Goal: Information Seeking & Learning: Learn about a topic

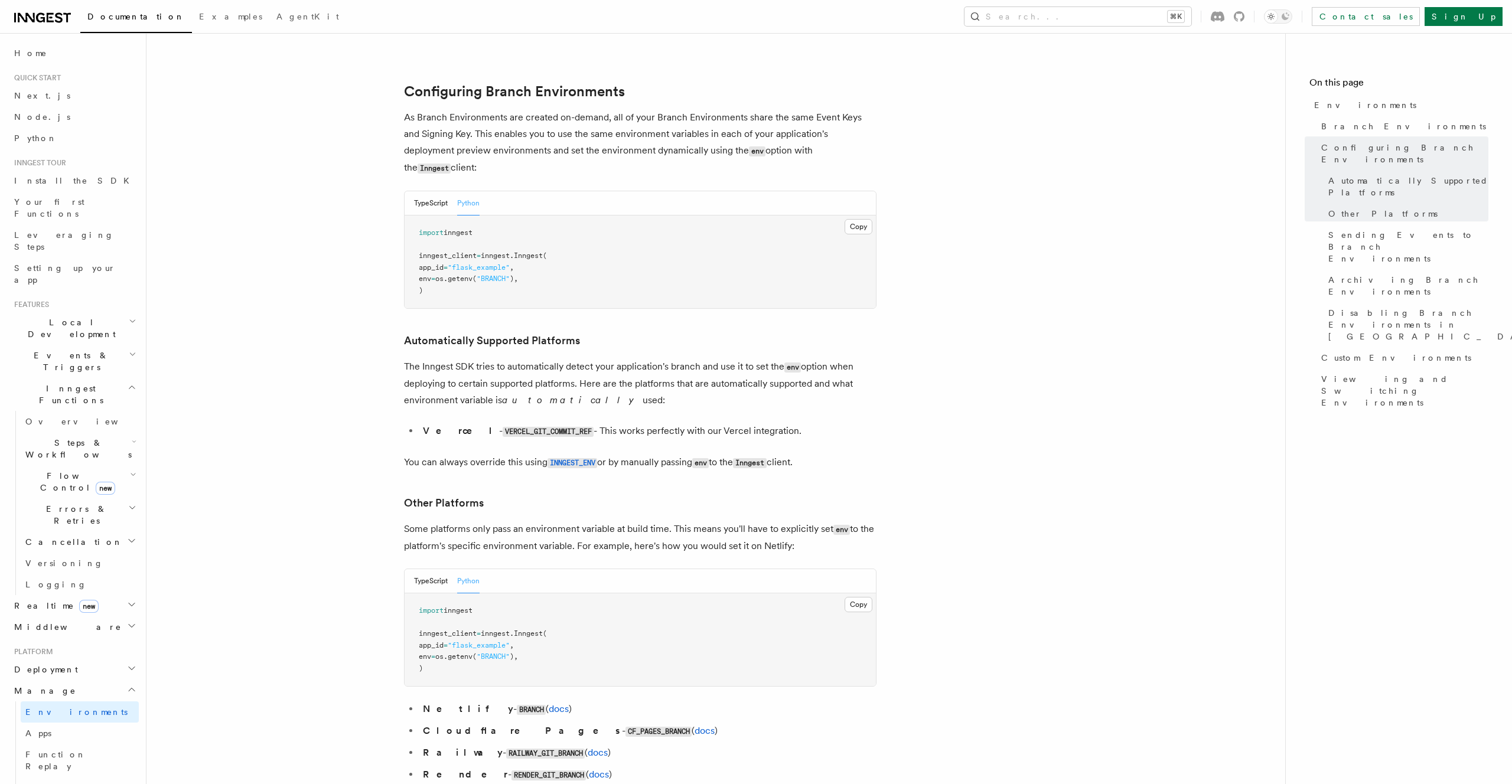
scroll to position [1135, 0]
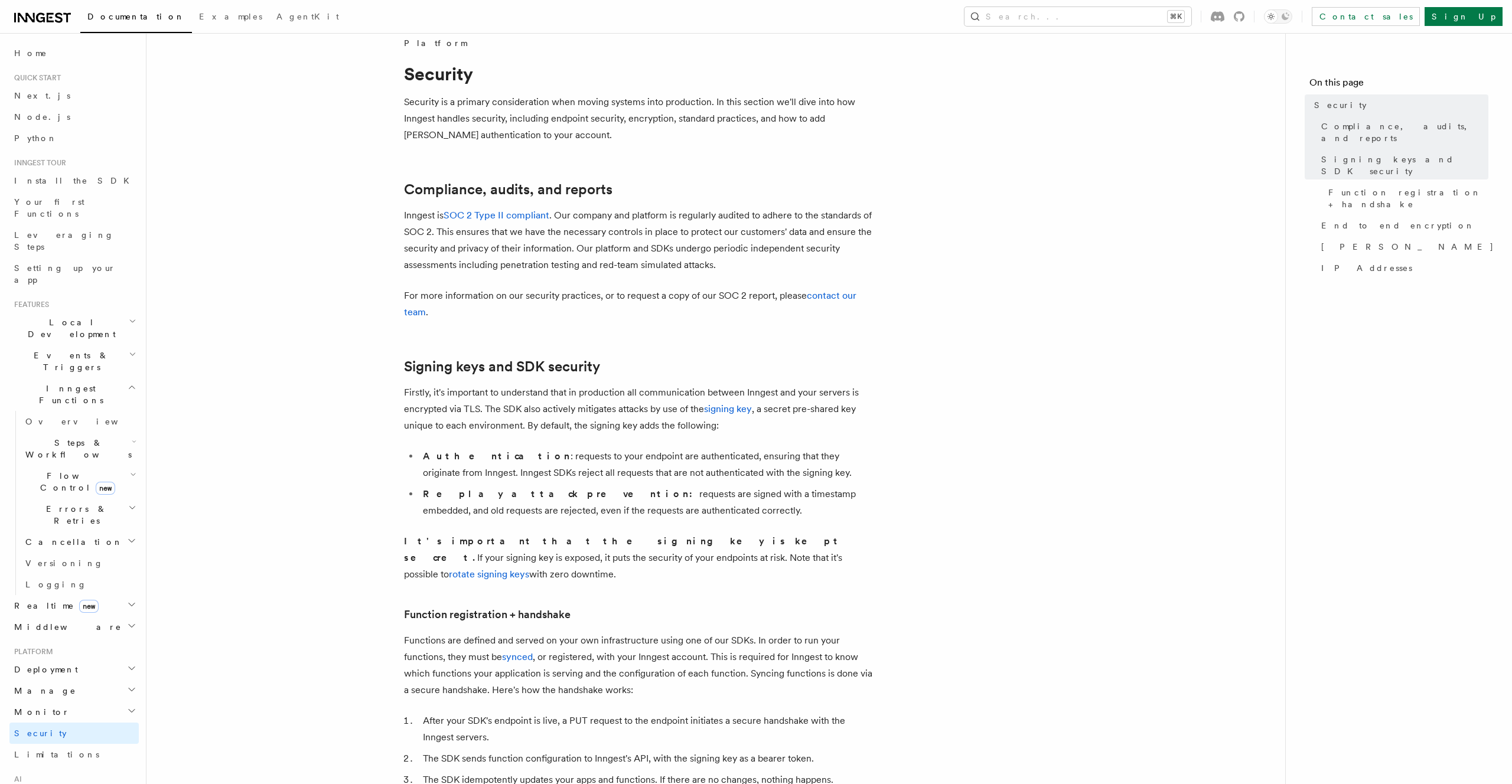
scroll to position [15, 0]
drag, startPoint x: 770, startPoint y: 492, endPoint x: 783, endPoint y: 508, distance: 20.6
click at [783, 508] on li "Replay attack prevention: requests are signed with a timestamp embedded, and ol…" at bounding box center [648, 501] width 457 height 33
click at [785, 508] on li "Replay attack prevention: requests are signed with a timestamp embedded, and ol…" at bounding box center [648, 501] width 457 height 33
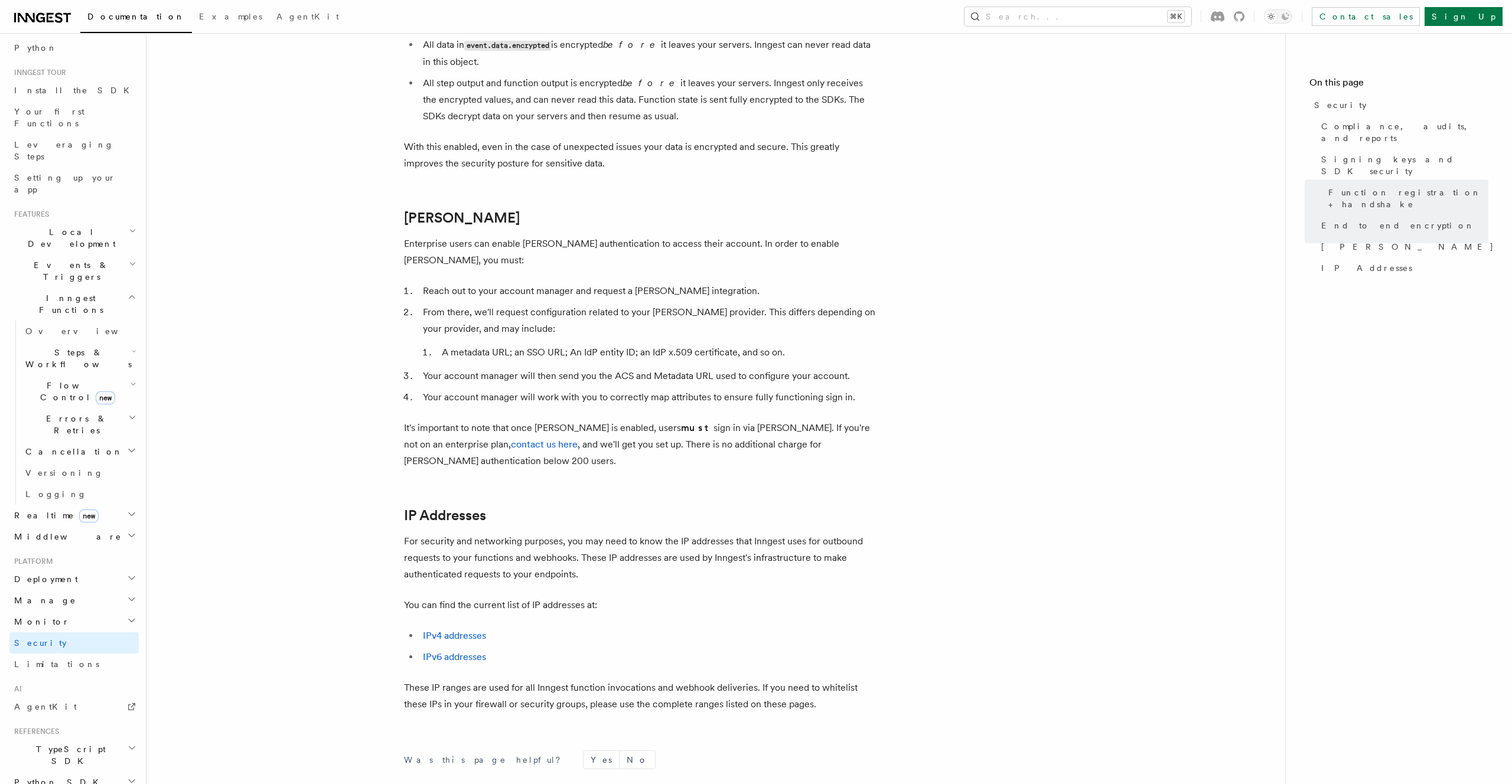
scroll to position [160, 0]
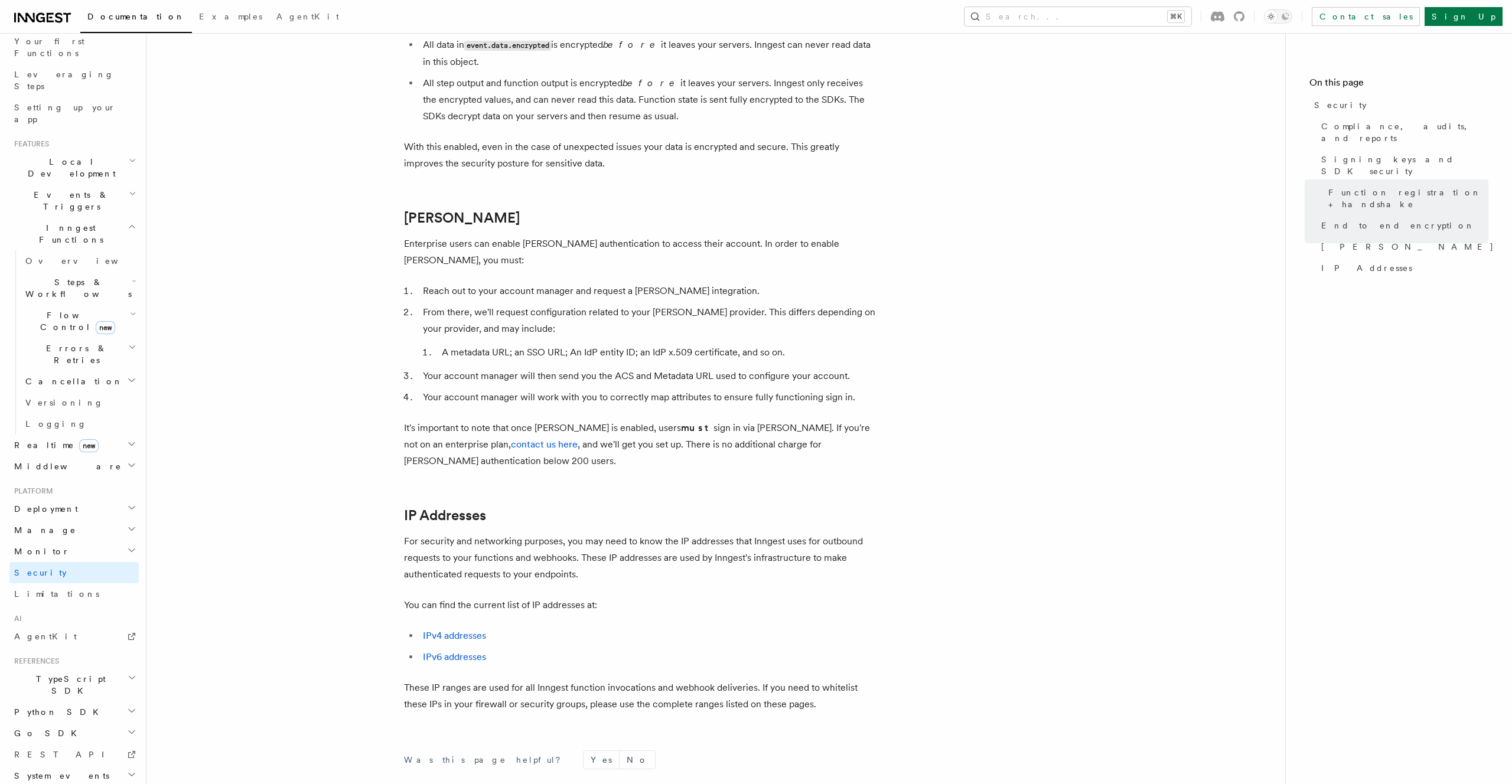
click at [120, 765] on h2 "System events" at bounding box center [73, 776] width 129 height 21
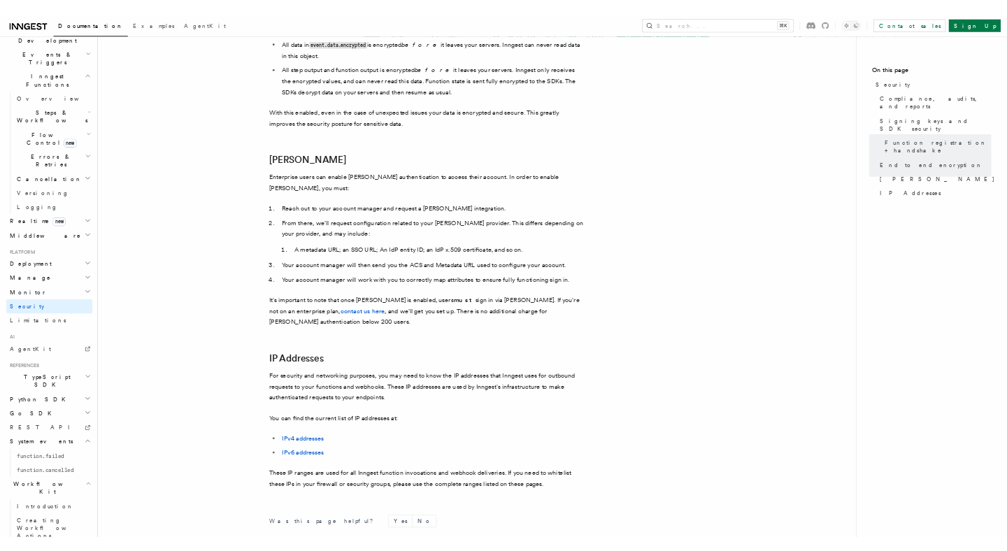
scroll to position [367, 0]
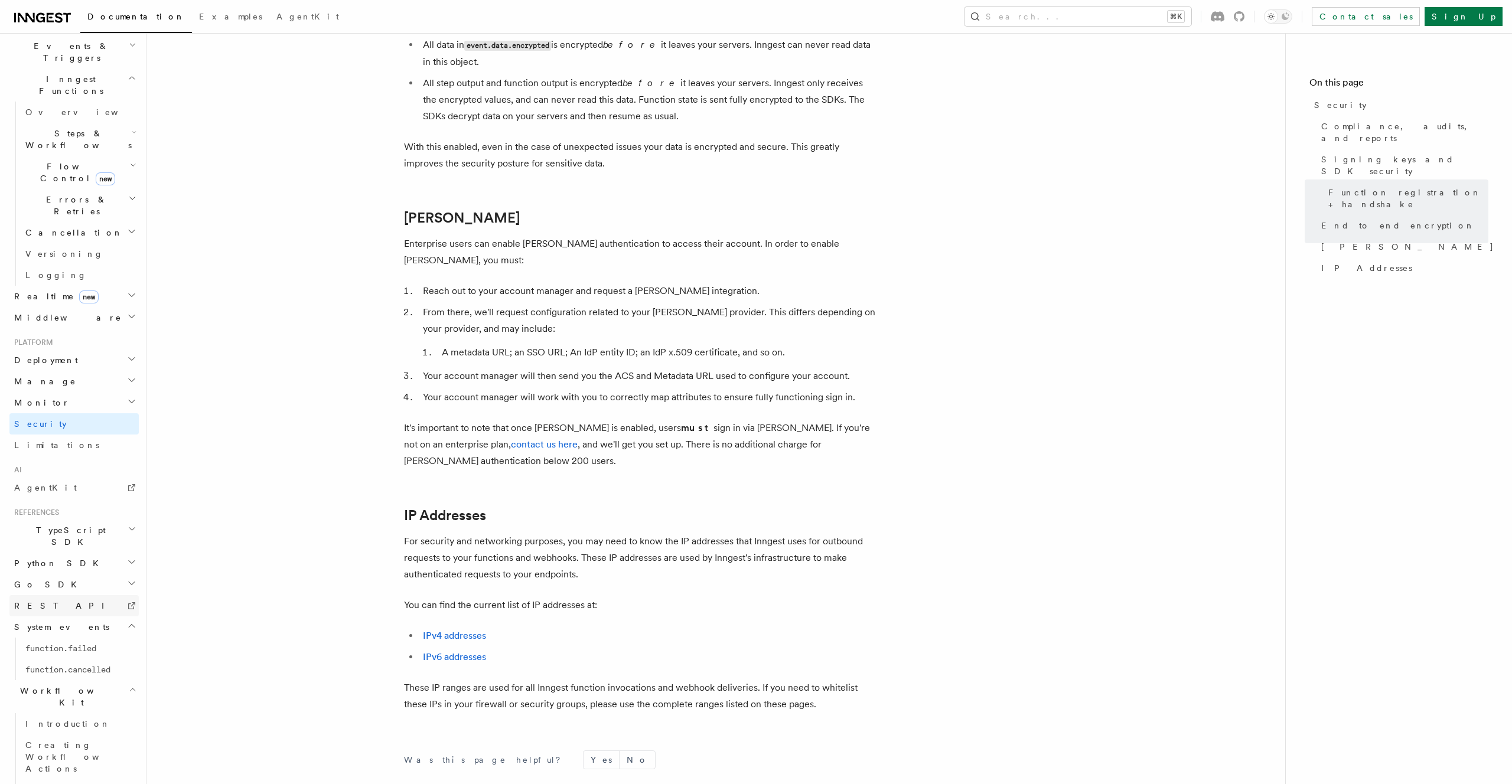
click at [113, 595] on link "REST API" at bounding box center [73, 605] width 129 height 21
